Goal: Find specific page/section: Find specific page/section

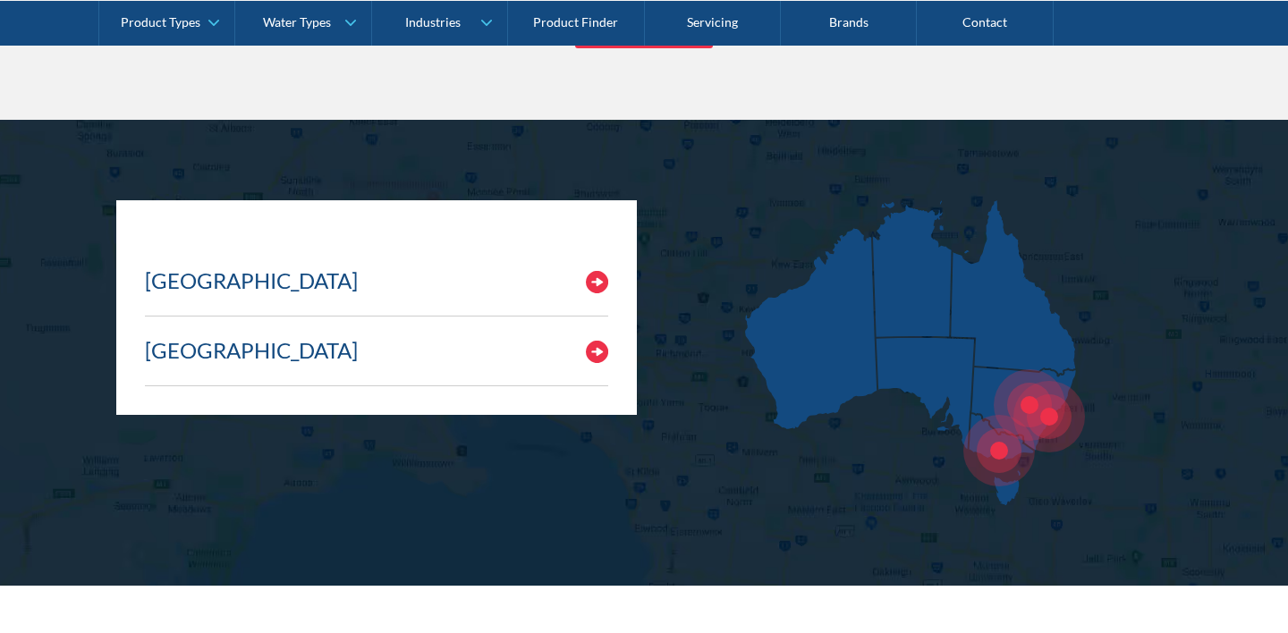
scroll to position [6449, 0]
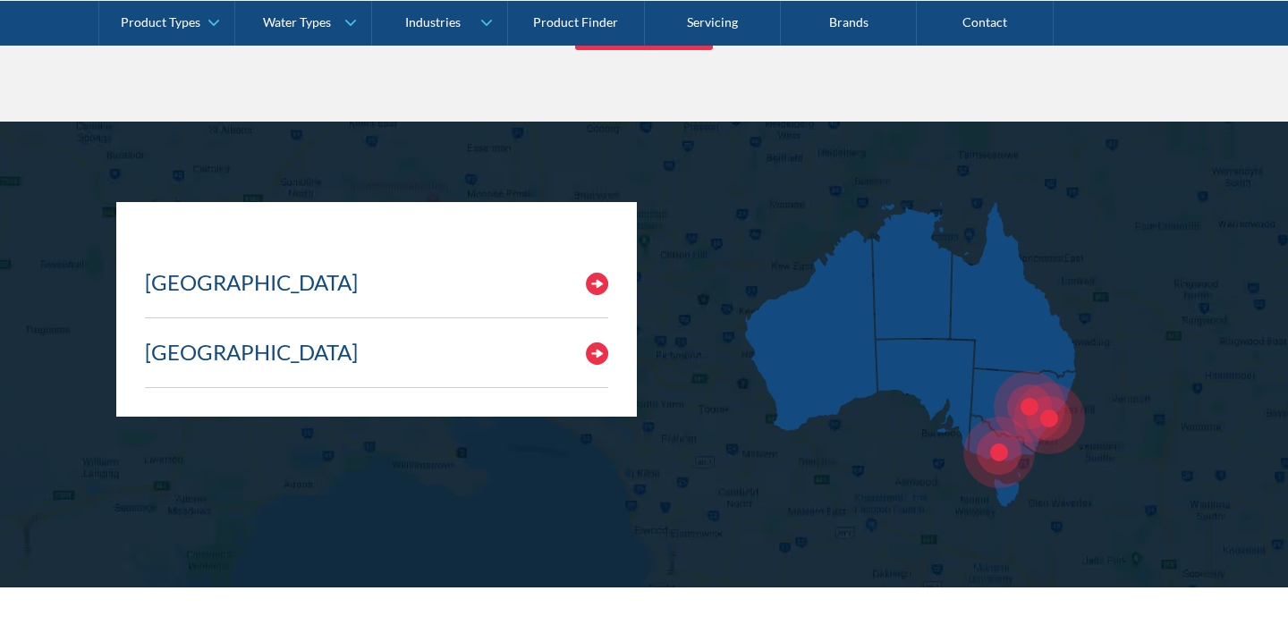
click at [589, 282] on img at bounding box center [597, 284] width 22 height 22
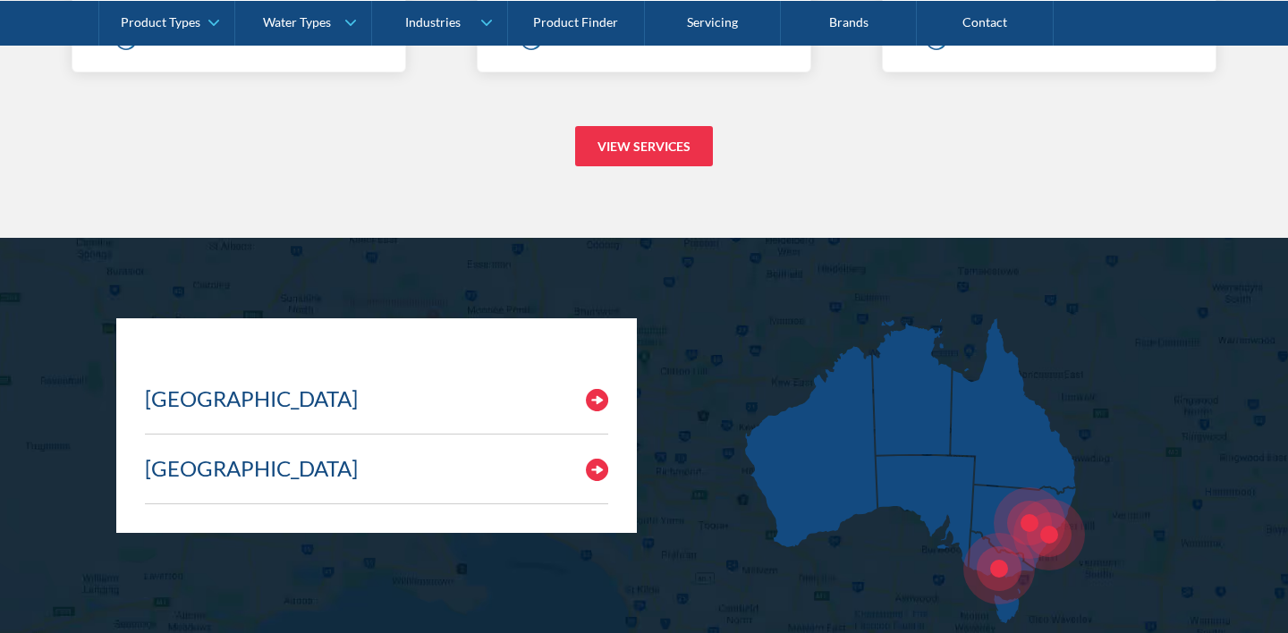
scroll to position [6382, 0]
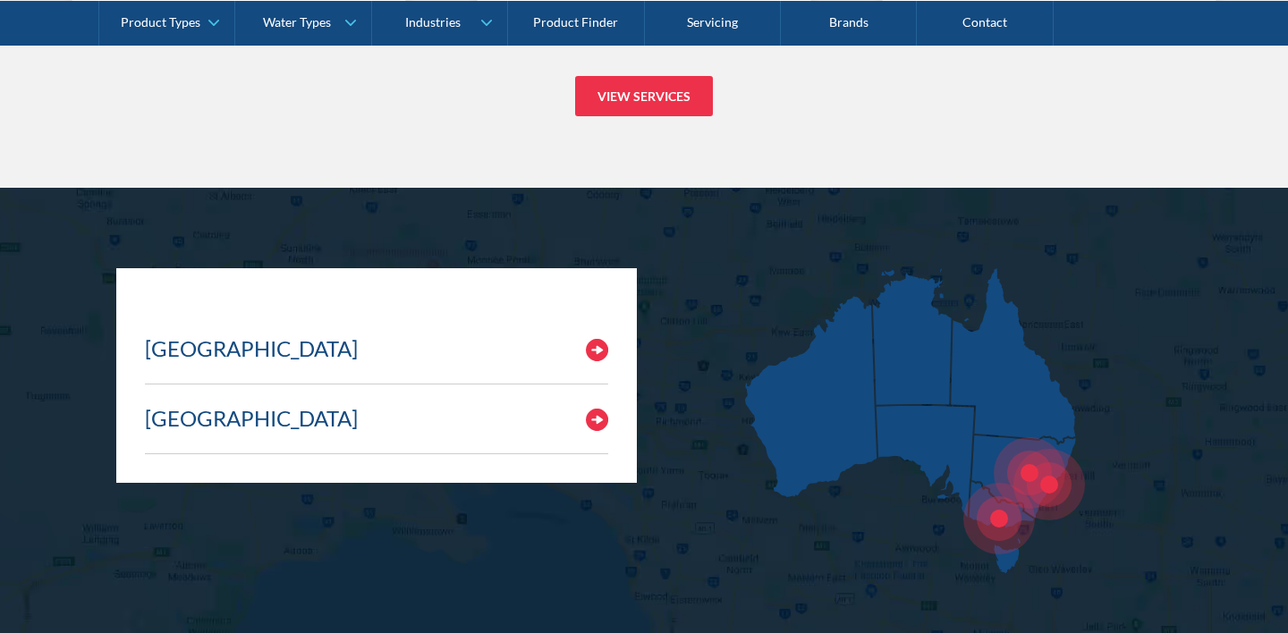
click at [216, 353] on h3 "[GEOGRAPHIC_DATA]" at bounding box center [251, 349] width 213 height 26
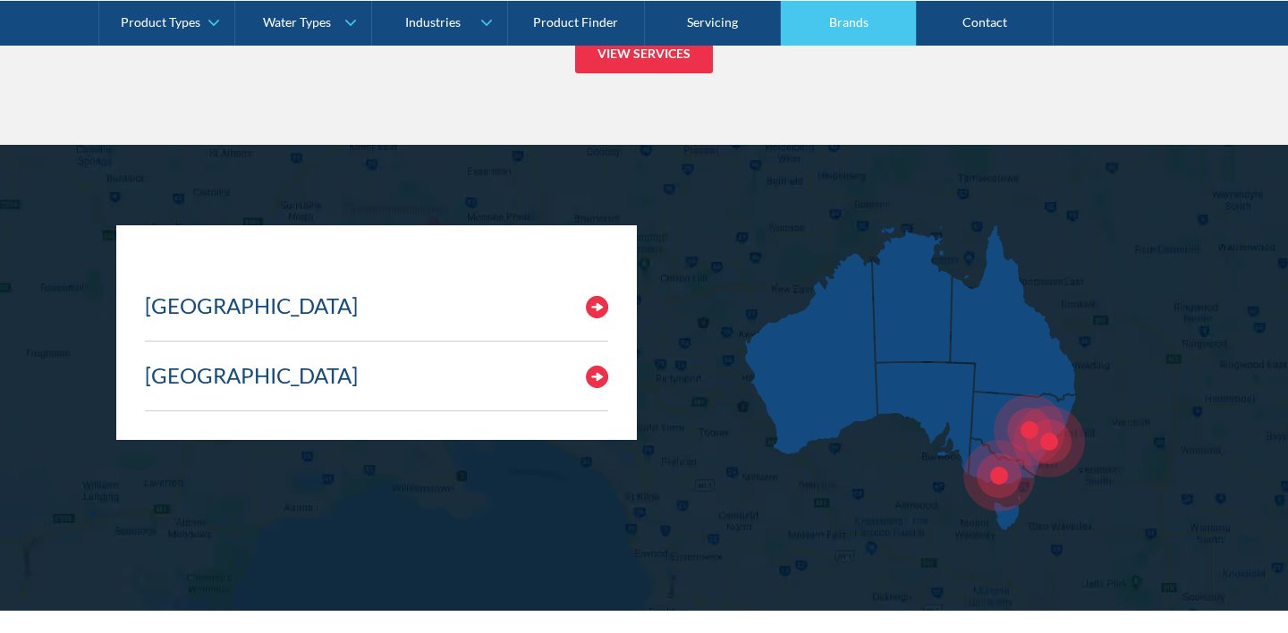
scroll to position [6477, 0]
